Goal: Task Accomplishment & Management: Manage account settings

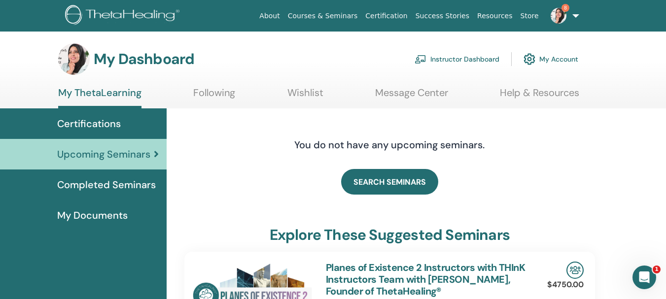
click at [569, 13] on span "8" at bounding box center [559, 15] width 24 height 8
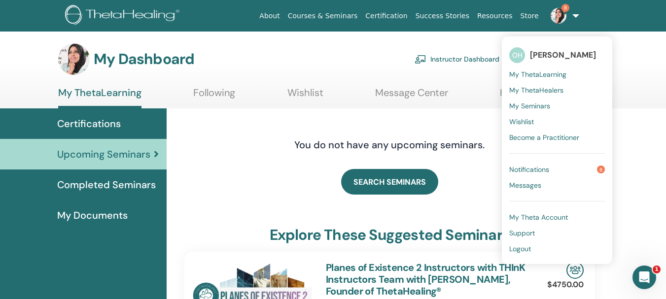
click at [448, 61] on link "Instructor Dashboard" at bounding box center [457, 59] width 85 height 22
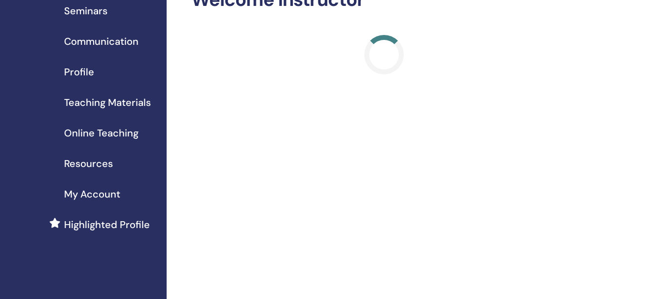
scroll to position [49, 0]
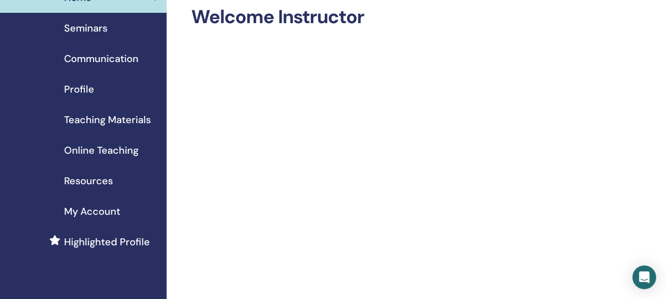
click at [100, 29] on span "Seminars" at bounding box center [85, 28] width 43 height 15
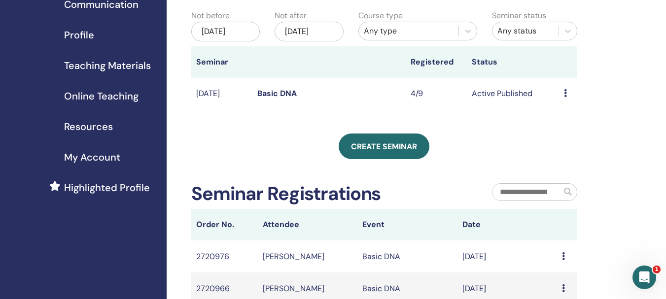
scroll to position [49, 0]
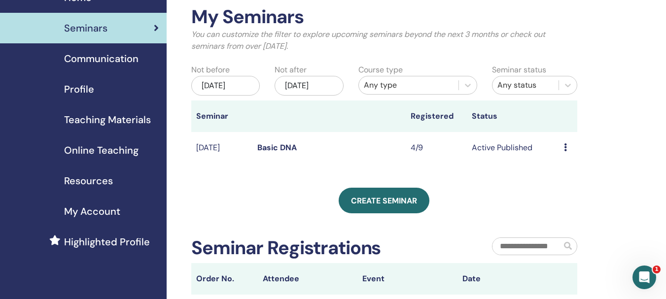
click at [564, 143] on icon at bounding box center [565, 147] width 3 height 8
click at [577, 153] on li "Preview" at bounding box center [566, 151] width 53 height 15
click at [577, 153] on div "My Seminars You can customize the filter to explore upcoming seminars beyond th…" at bounding box center [416, 271] width 499 height 579
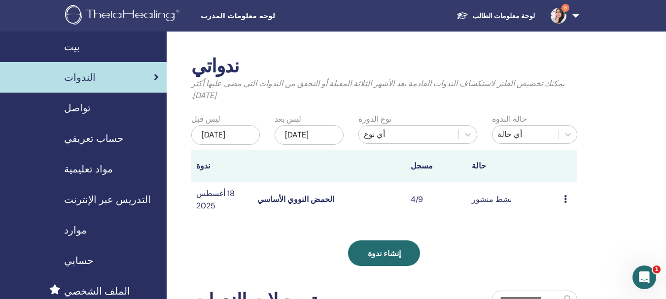
click at [267, 199] on font "الحمض النووي الأساسي" at bounding box center [295, 199] width 77 height 10
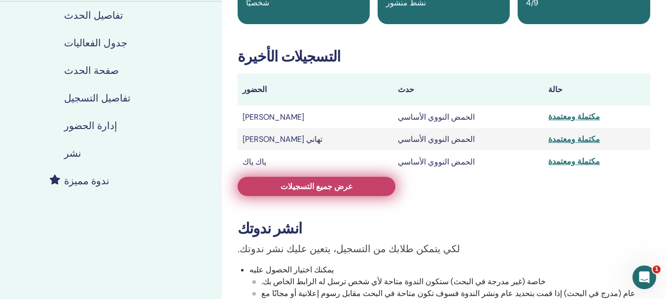
scroll to position [99, 0]
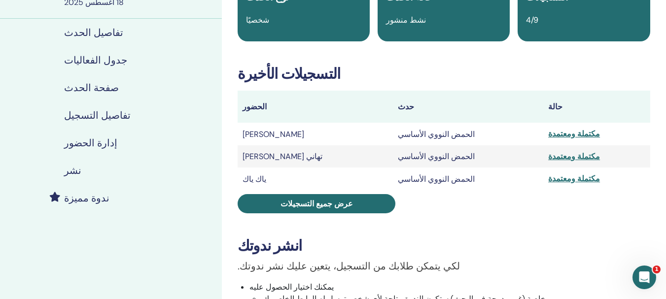
click at [67, 171] on font "نشر" at bounding box center [72, 170] width 17 height 13
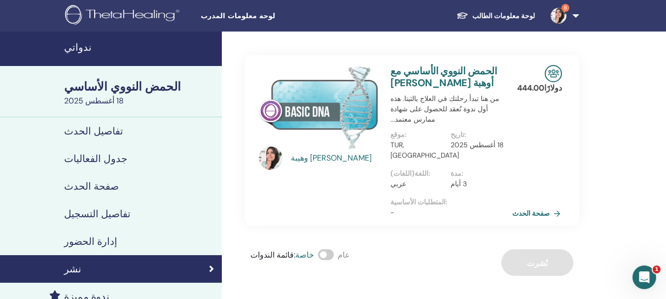
click at [519, 209] on font "صفحة الحدث" at bounding box center [530, 213] width 37 height 9
click at [102, 244] on font "إدارة الحضور" at bounding box center [90, 241] width 53 height 13
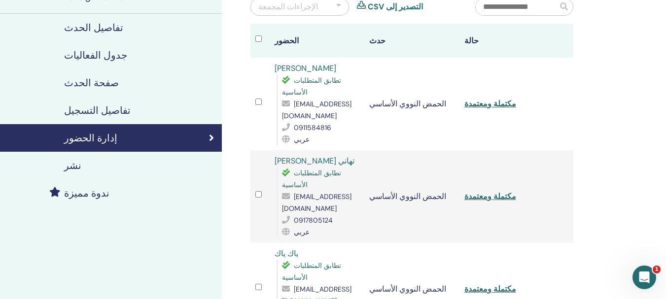
scroll to position [99, 0]
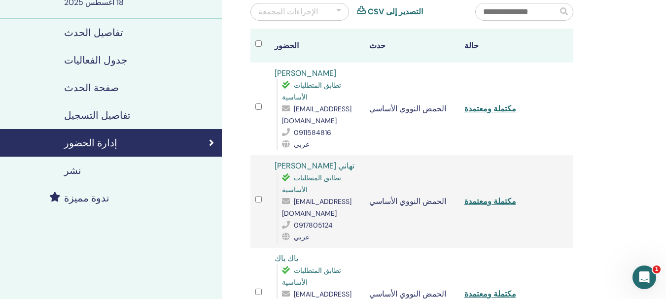
click at [101, 120] on font "تفاصيل التسجيل" at bounding box center [97, 115] width 67 height 13
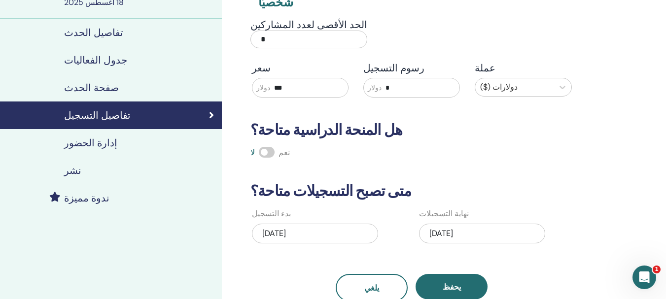
click at [93, 140] on font "إدارة الحضور" at bounding box center [90, 143] width 53 height 13
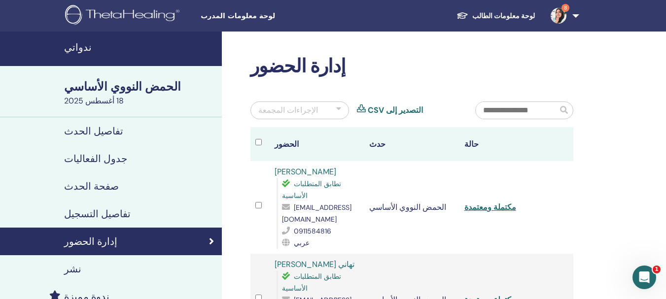
click at [165, 235] on link "إدارة الحضور" at bounding box center [111, 242] width 222 height 28
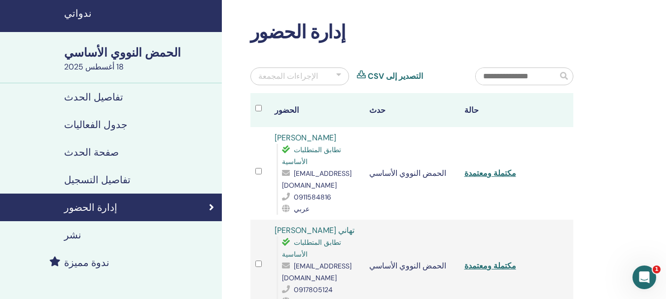
scroll to position [49, 0]
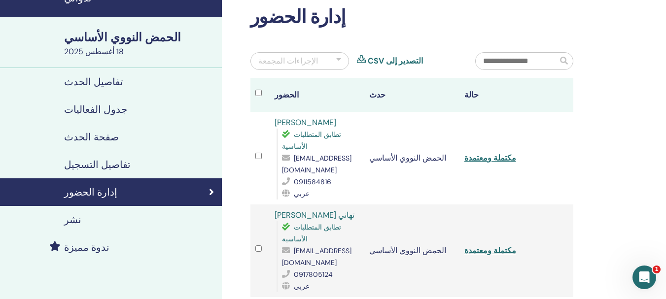
click at [129, 198] on div "إدارة الحضور" at bounding box center [111, 192] width 206 height 12
click at [110, 166] on font "تفاصيل التسجيل" at bounding box center [97, 164] width 67 height 13
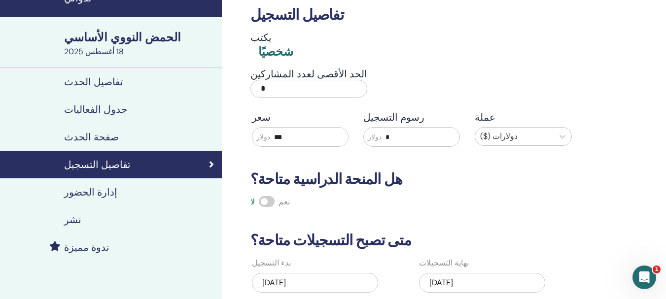
click at [109, 188] on div "إدارة الحضور" at bounding box center [111, 192] width 206 height 12
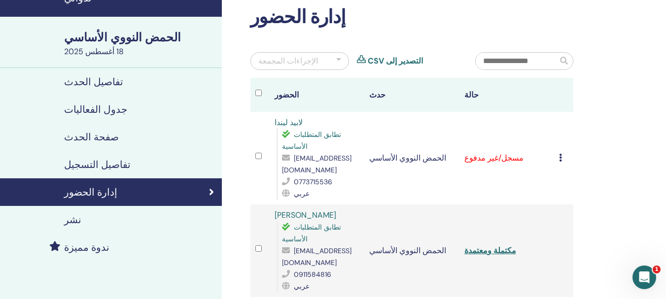
click at [561, 154] on icon at bounding box center [560, 158] width 3 height 8
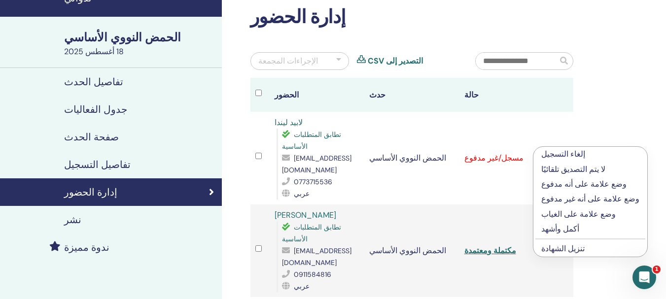
click at [561, 228] on font "أكمل وأشهد" at bounding box center [560, 229] width 38 height 10
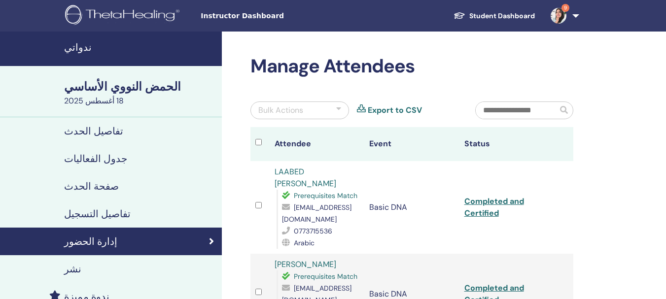
scroll to position [49, 0]
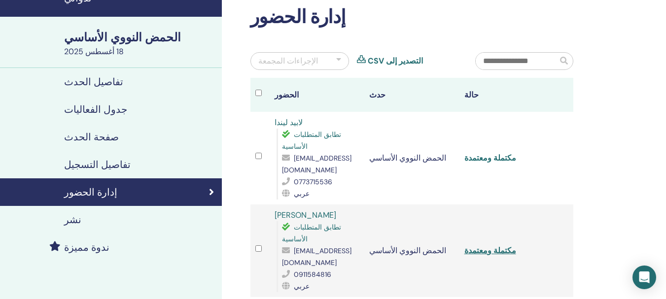
click at [482, 153] on font "مكتملة ومعتمدة" at bounding box center [490, 158] width 52 height 10
click at [102, 186] on font "إدارة الحضور" at bounding box center [90, 192] width 53 height 13
click at [201, 191] on div "إدارة الحضور" at bounding box center [111, 192] width 206 height 12
click at [209, 188] on div "إدارة الحضور" at bounding box center [111, 192] width 206 height 12
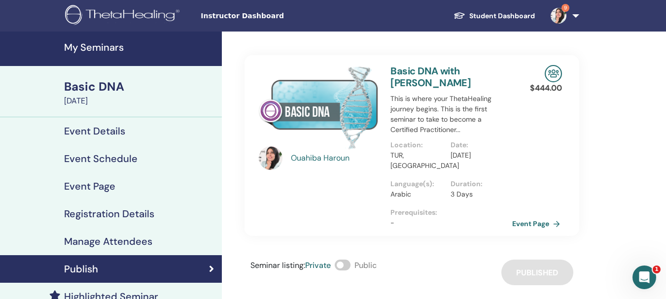
click at [518, 216] on link "Event Page" at bounding box center [538, 223] width 52 height 15
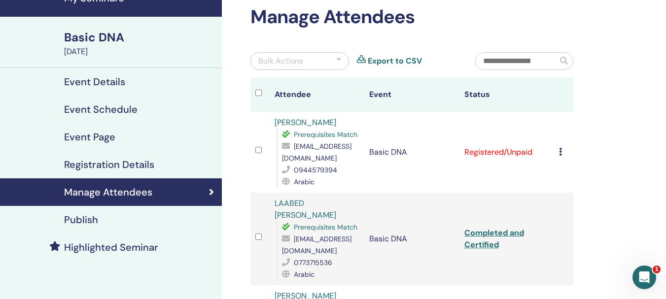
click at [560, 151] on icon at bounding box center [560, 152] width 3 height 8
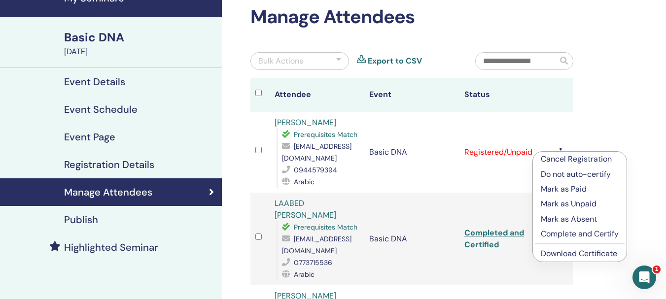
click at [561, 236] on p "Complete and Certify" at bounding box center [580, 234] width 78 height 12
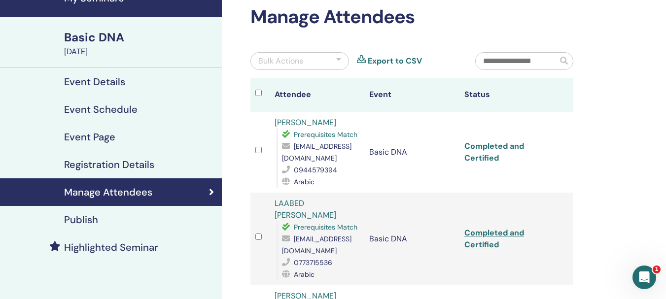
click at [494, 149] on link "Completed and Certified" at bounding box center [494, 152] width 60 height 22
